Goal: Communication & Community: Connect with others

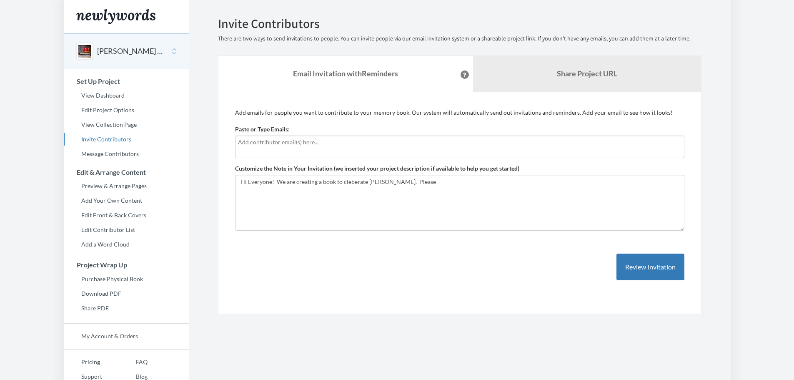
click at [266, 146] on input "text" at bounding box center [459, 142] width 442 height 9
type input "mromero@bpbcpa.com"
click at [440, 184] on textarea "Hi Everyone! We are creating a book to cleberate Lee's reitrement. Please" at bounding box center [460, 203] width 450 height 56
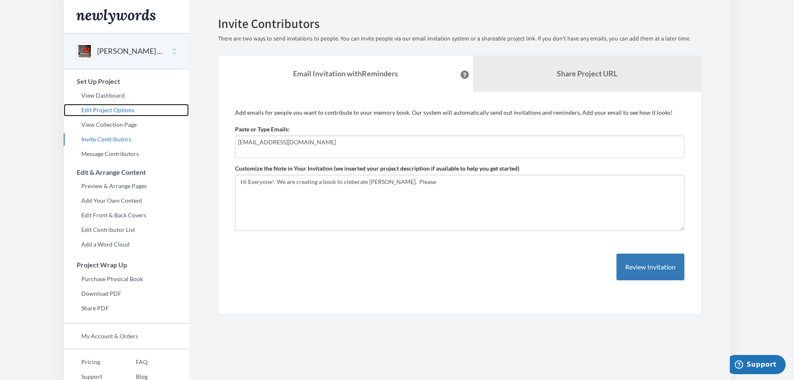
click at [99, 106] on link "Edit Project Options" at bounding box center [126, 110] width 125 height 13
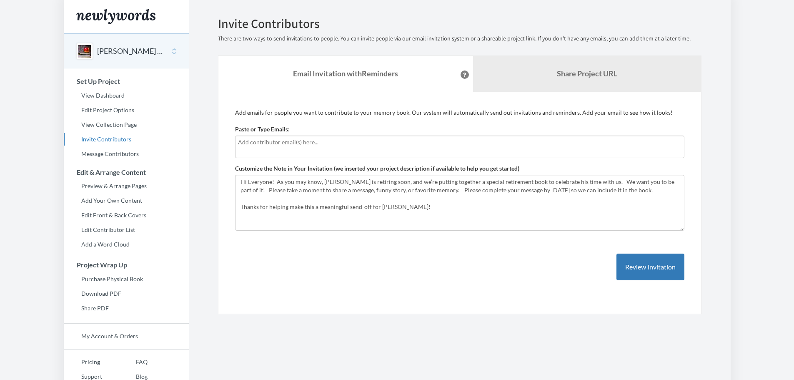
click at [240, 140] on input "text" at bounding box center [459, 142] width 442 height 9
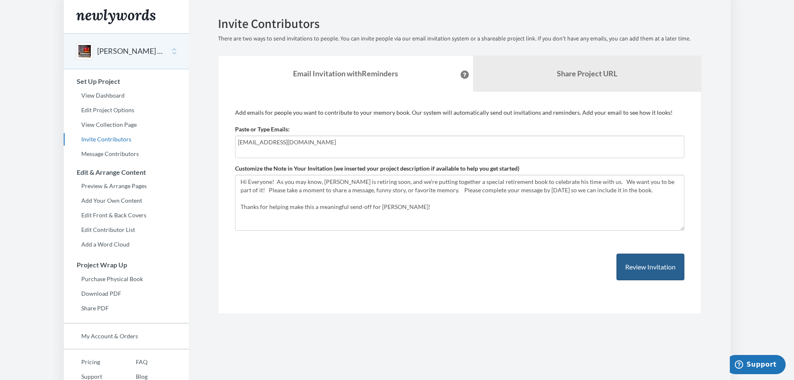
type input "cgcue@aol.com"
click at [669, 274] on button "Review Invitation" at bounding box center [651, 267] width 68 height 27
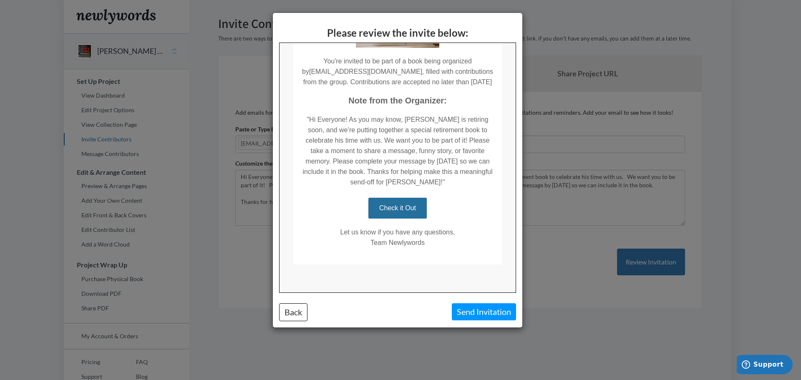
scroll to position [131, 0]
click at [471, 310] on button "Send Invitation" at bounding box center [484, 311] width 64 height 17
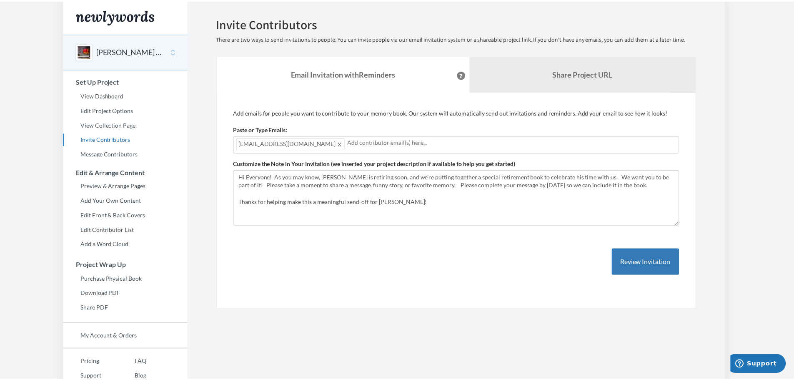
scroll to position [0, 0]
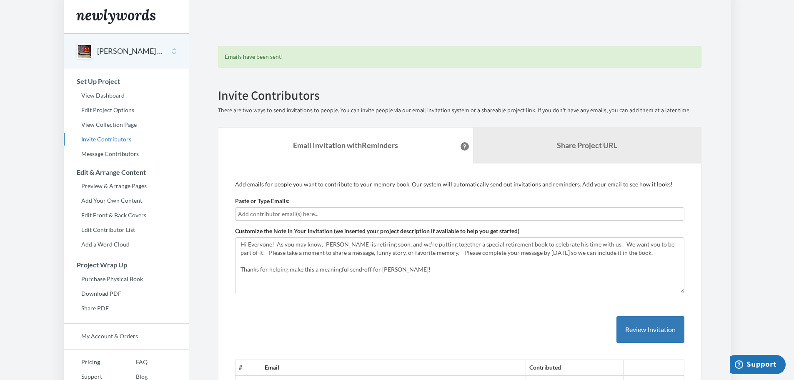
click at [735, 84] on body "Main menu Lee Hediger's Retirement Select a project Lee Hediger's Retirement St…" at bounding box center [397, 190] width 794 height 380
click at [656, 310] on div "# Email Contributed 1 cgcue@aol.com No Delete" at bounding box center [460, 345] width 450 height 92
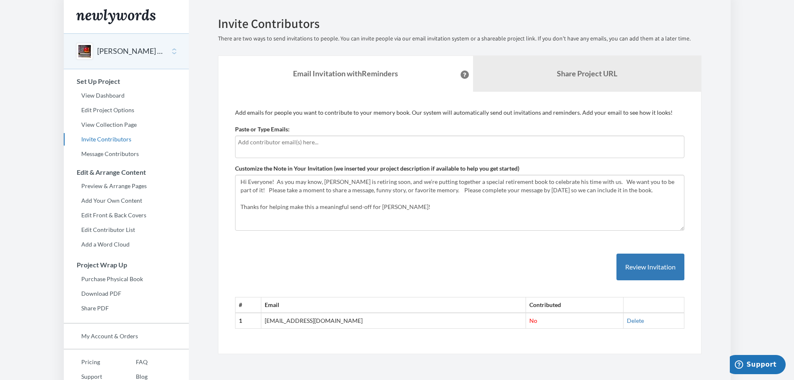
click at [311, 336] on div "Add emails for people you want to contribute to your memory book. Our system wi…" at bounding box center [460, 222] width 450 height 229
click at [627, 321] on link "Delete" at bounding box center [635, 320] width 17 height 7
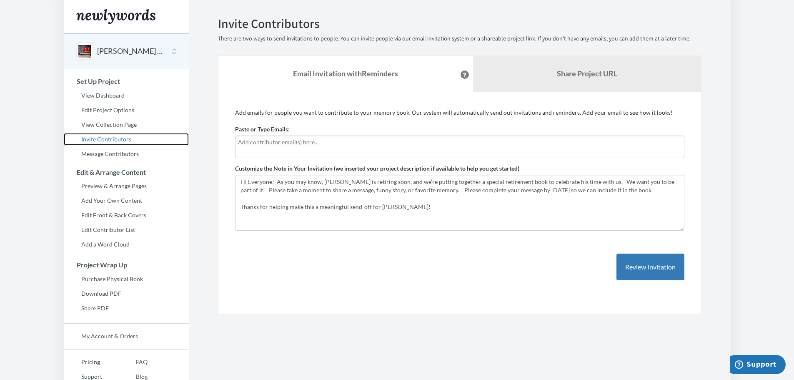
click at [111, 138] on link "Invite Contributors" at bounding box center [126, 139] width 125 height 13
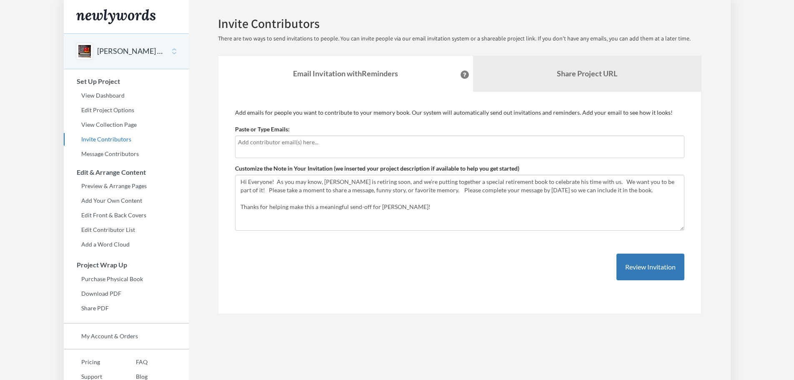
click at [248, 146] on input "text" at bounding box center [459, 142] width 442 height 9
type input "[EMAIL_ADDRESS][DOMAIN_NAME]"
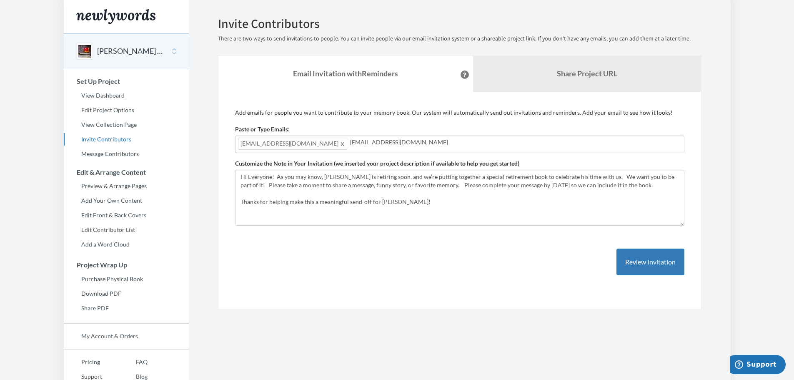
type input "[EMAIL_ADDRESS][DOMAIN_NAME]"
click at [407, 290] on div "Add emails for people you want to contribute to your memory book. Our system wi…" at bounding box center [460, 200] width 450 height 184
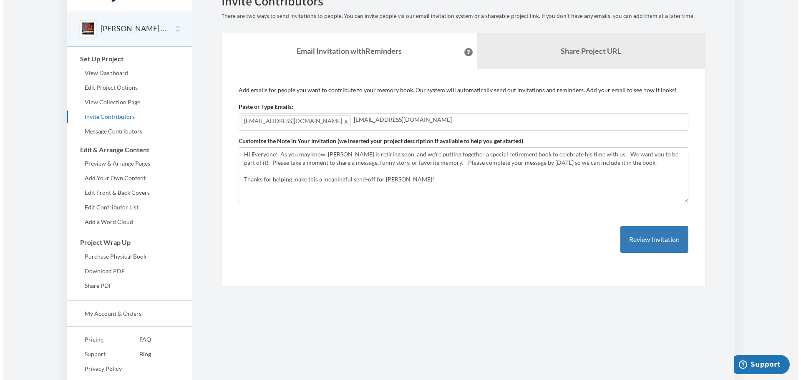
scroll to position [35, 0]
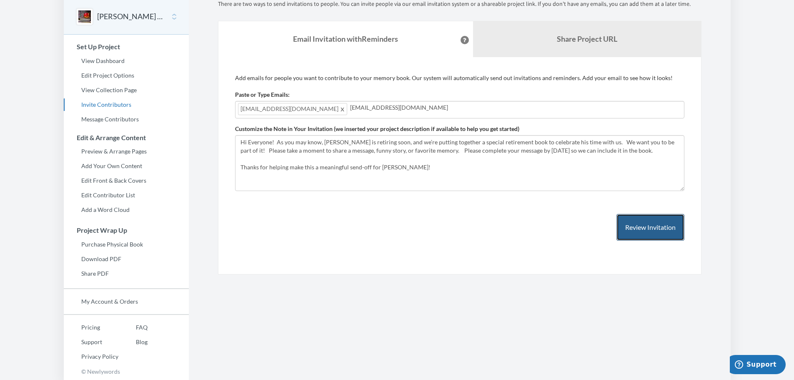
click at [628, 223] on button "Review Invitation" at bounding box center [651, 227] width 68 height 27
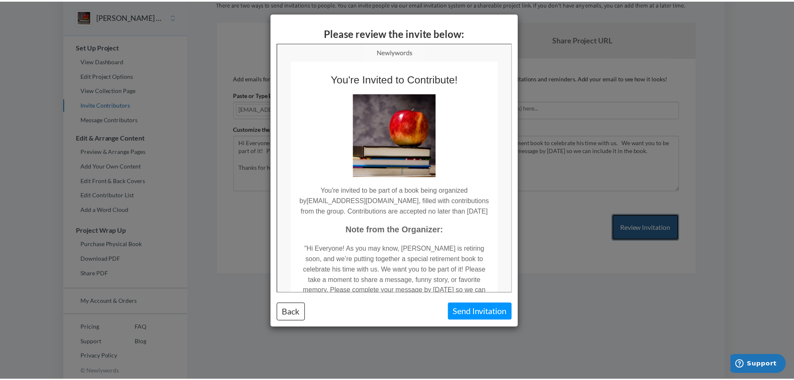
scroll to position [0, 0]
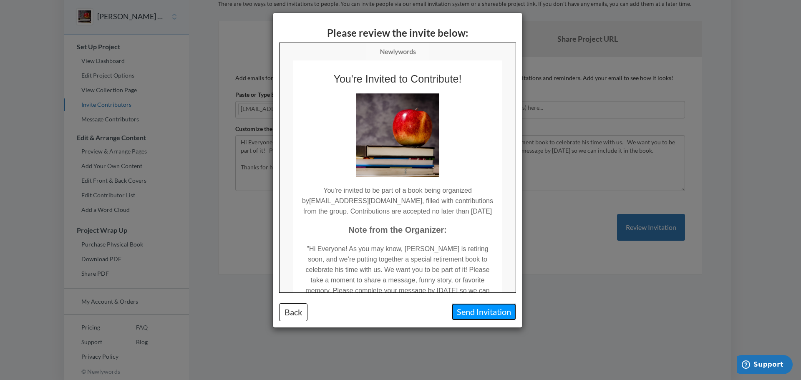
click at [465, 311] on button "Send Invitation" at bounding box center [484, 311] width 64 height 17
